Goal: Obtain resource: Obtain resource

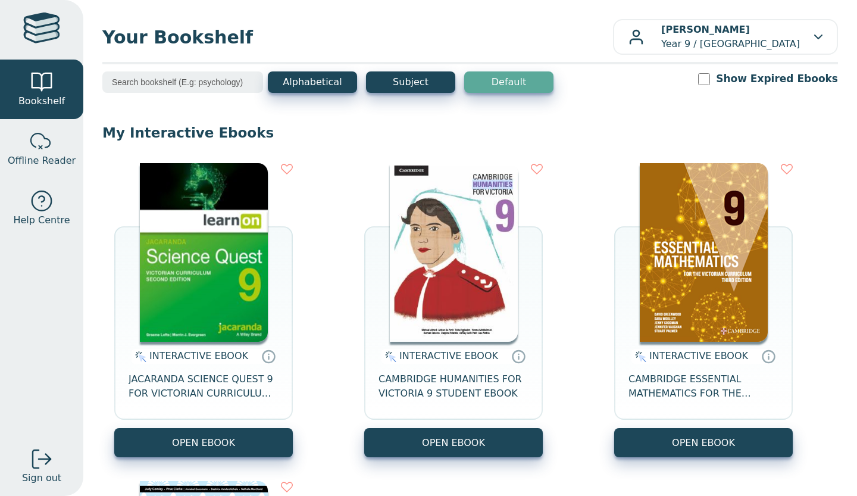
click at [182, 392] on span "JACARANDA SCIENCE QUEST 9 FOR VICTORIAN CURRICULUM LEARNON 2E EBOOK" at bounding box center [204, 386] width 150 height 29
click at [265, 361] on icon at bounding box center [268, 356] width 15 height 14
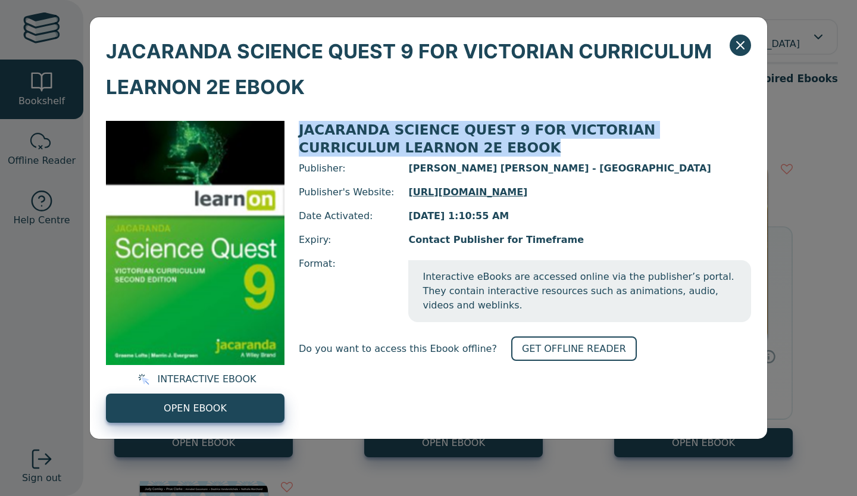
drag, startPoint x: 300, startPoint y: 126, endPoint x: 433, endPoint y: 146, distance: 134.3
click at [433, 146] on div "JACARANDA SCIENCE QUEST 9 FOR VICTORIAN CURRICULUM LEARNON 2E EBOOK" at bounding box center [525, 139] width 452 height 36
copy span "JACARANDA SCIENCE QUEST 9 FOR VICTORIAN CURRICULUM LEARNON 2E EBOOK"
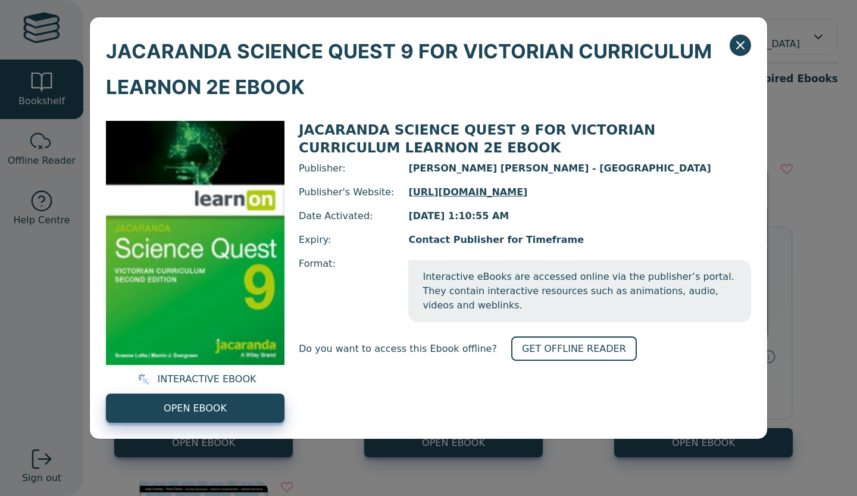
click at [561, 162] on span "[PERSON_NAME] [PERSON_NAME] - [GEOGRAPHIC_DATA]" at bounding box center [579, 168] width 343 height 14
